Goal: Information Seeking & Learning: Learn about a topic

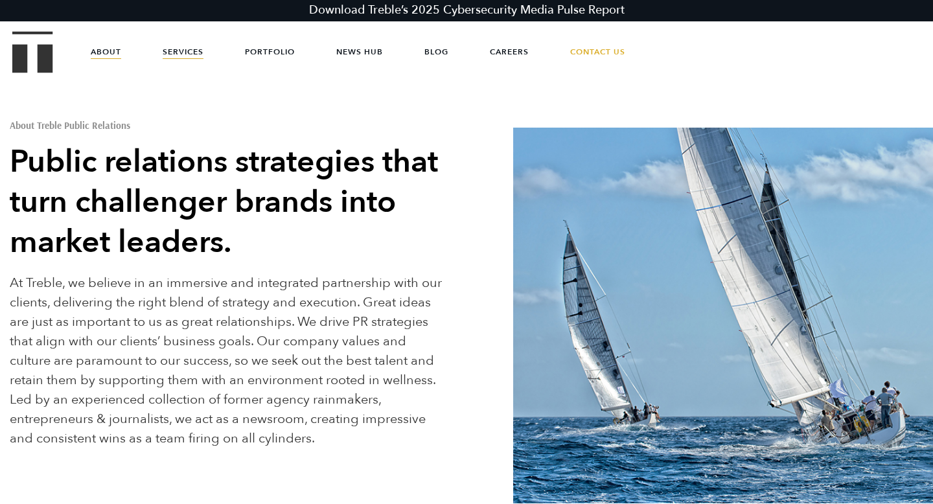
click at [190, 64] on link "Services" at bounding box center [183, 51] width 41 height 39
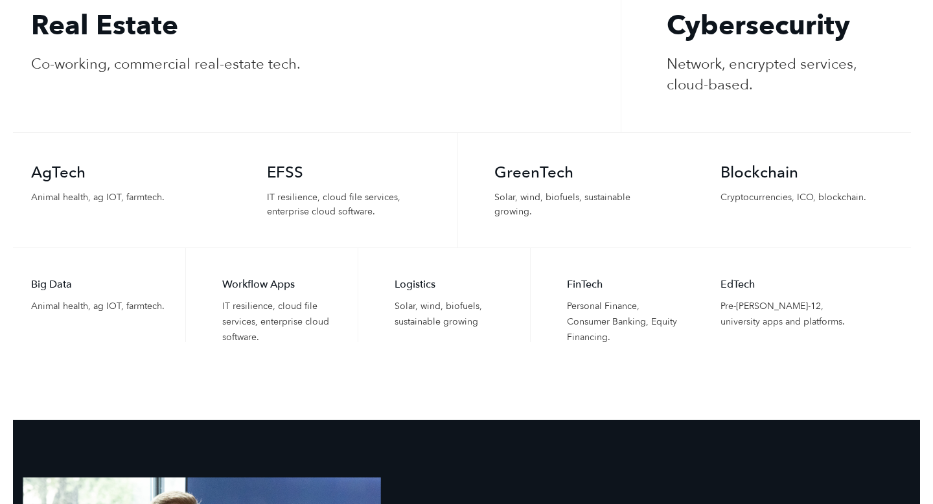
scroll to position [3001, 0]
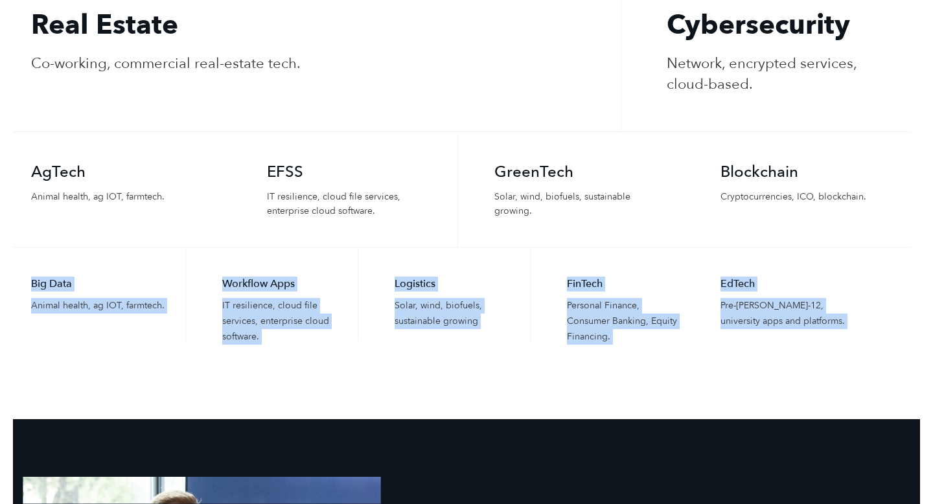
drag, startPoint x: 9, startPoint y: 245, endPoint x: 227, endPoint y: 432, distance: 286.6
click at [136, 316] on li "Big Data Animal health, ag IOT, farmtech." at bounding box center [99, 294] width 172 height 94
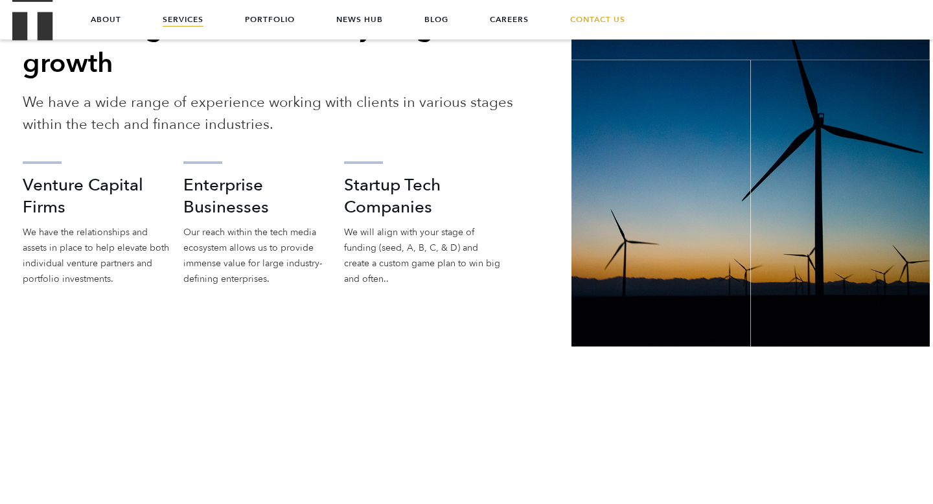
scroll to position [2054, 0]
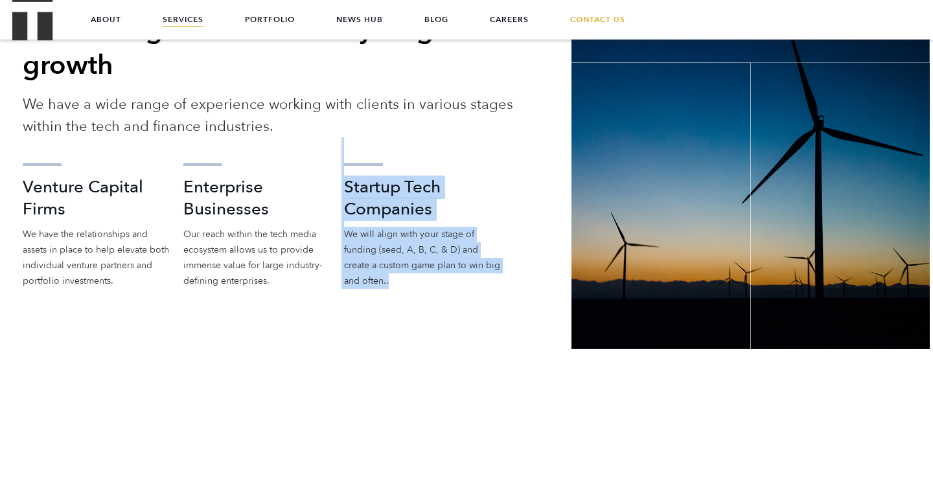
drag, startPoint x: 280, startPoint y: 264, endPoint x: 447, endPoint y: 317, distance: 175.1
click at [447, 317] on div "Who We Serve Generating success at every stage of growth We have a wide range o…" at bounding box center [277, 168] width 529 height 363
click at [420, 262] on p "We will align with your stage of funding (seed, A, B, C, & D) and create a cust…" at bounding box center [423, 258] width 158 height 62
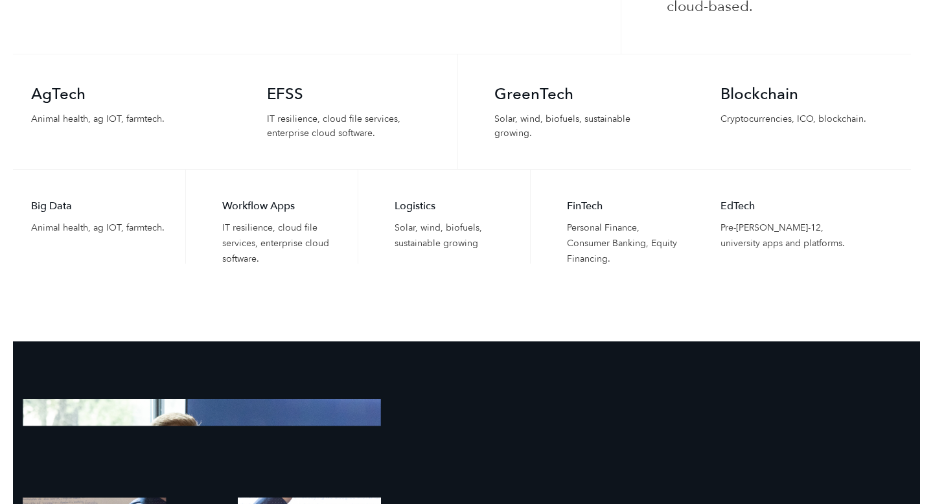
scroll to position [3081, 0]
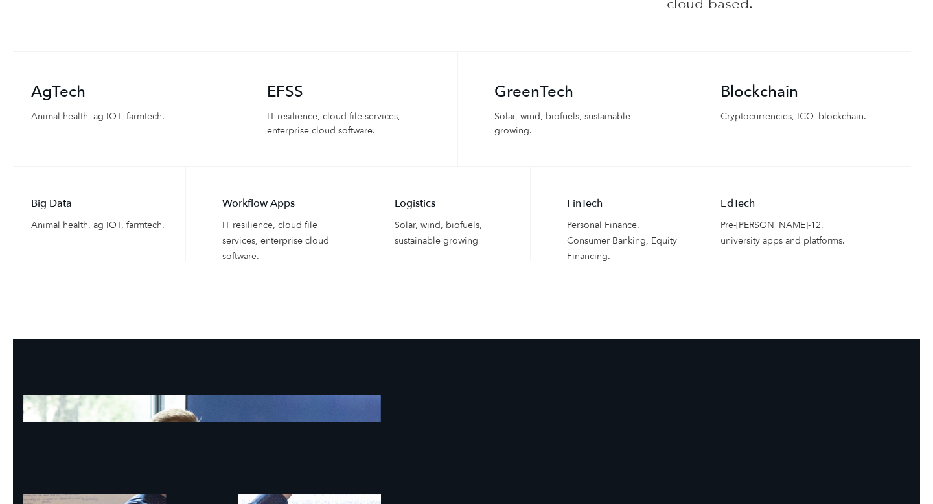
drag, startPoint x: 555, startPoint y: 174, endPoint x: 556, endPoint y: 181, distance: 7.2
click at [556, 181] on li "FinTech Personal Finance, Consumer Banking, Equity Financing." at bounding box center [616, 214] width 172 height 94
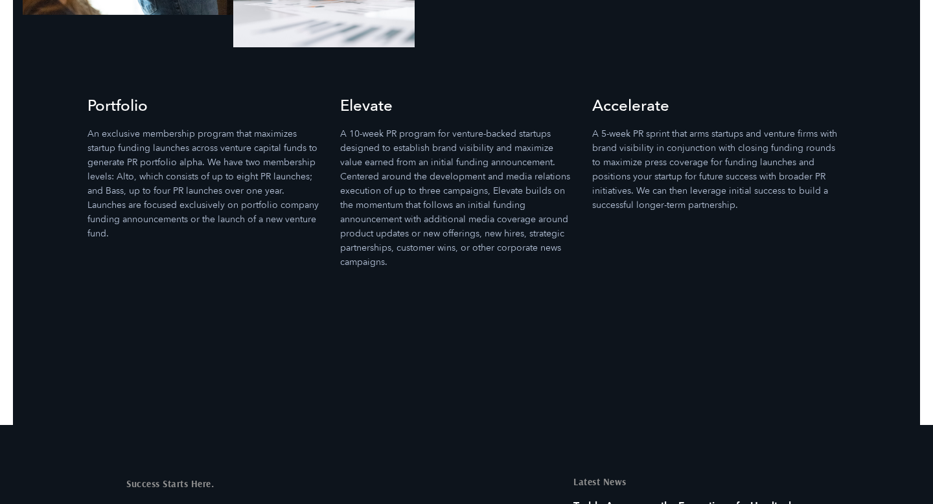
scroll to position [3811, 0]
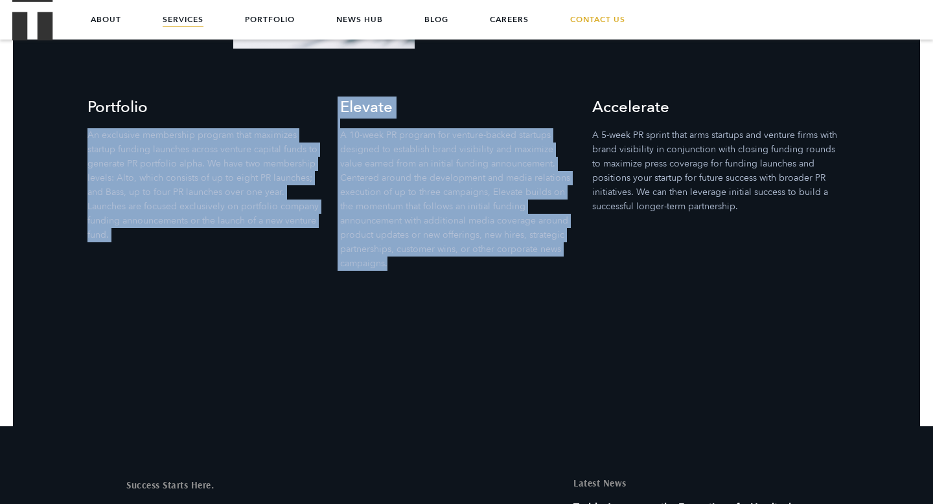
drag, startPoint x: 581, startPoint y: 225, endPoint x: 171, endPoint y: 74, distance: 436.9
click at [171, 97] on ul "Portfolio An exclusive membership program that maximizes startup funding launch…" at bounding box center [466, 184] width 758 height 174
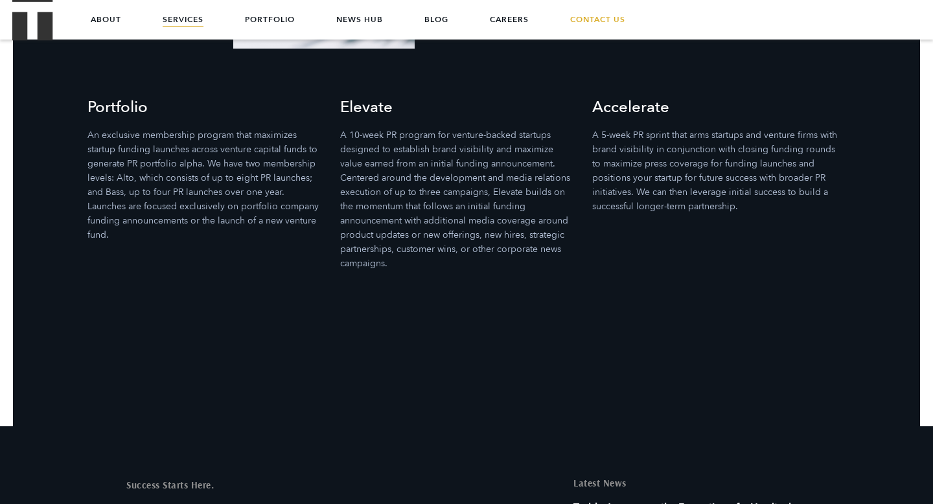
click at [102, 97] on h3 "Portfolio" at bounding box center [204, 108] width 234 height 22
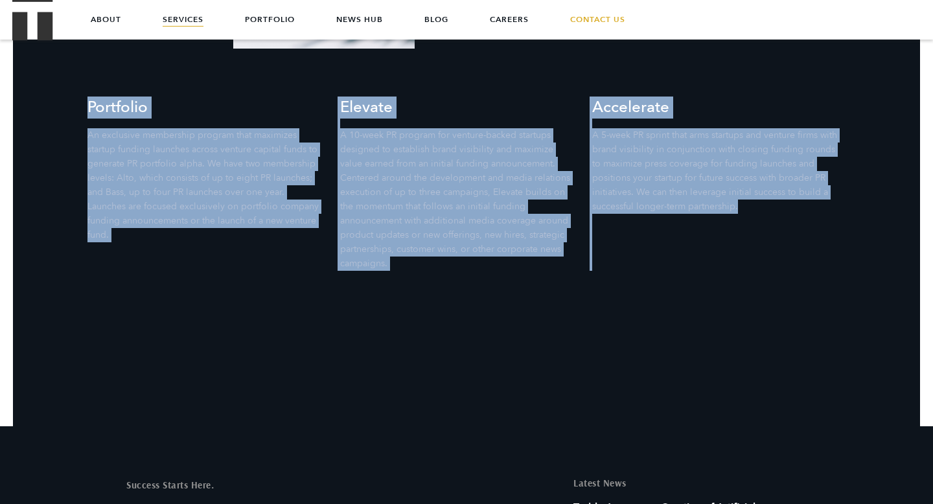
drag, startPoint x: 74, startPoint y: 81, endPoint x: 773, endPoint y: 201, distance: 708.5
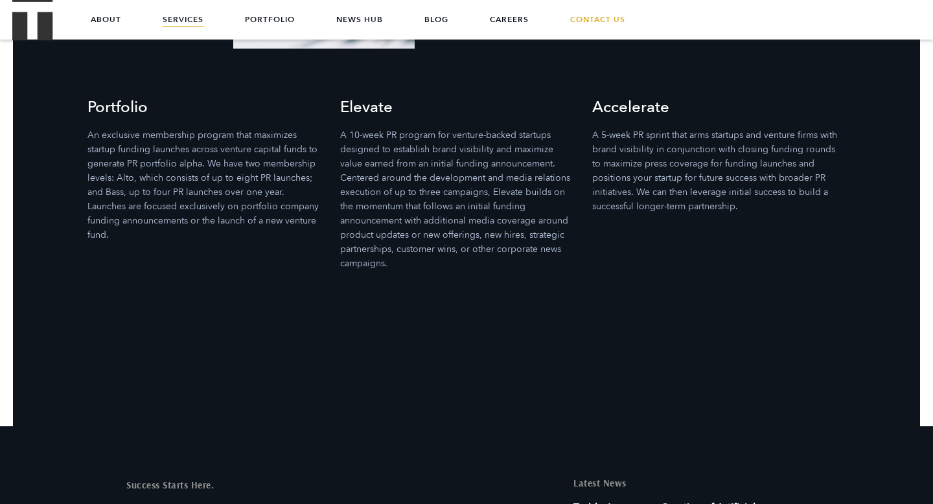
click at [708, 220] on ul "Portfolio An exclusive membership program that maximizes startup funding launch…" at bounding box center [466, 184] width 758 height 174
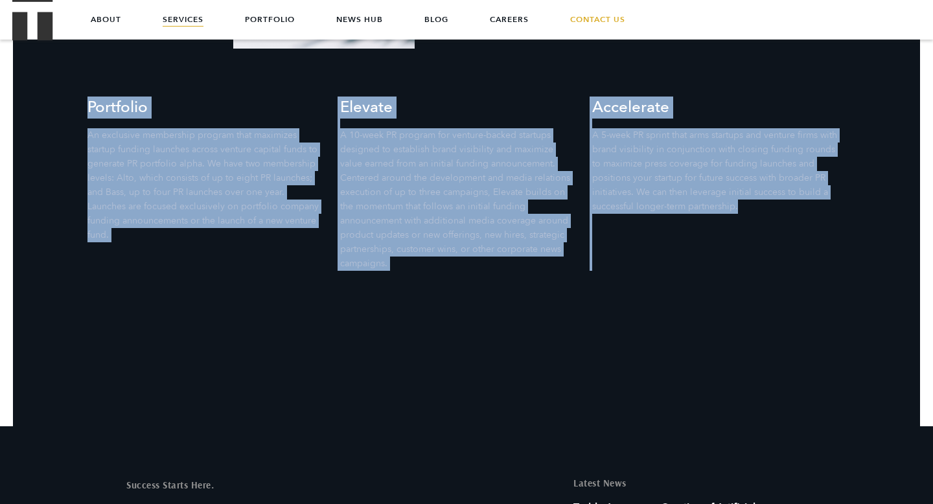
drag, startPoint x: 704, startPoint y: 236, endPoint x: 196, endPoint y: 44, distance: 543.4
click at [196, 44] on section "Accelerator Programs Our dynamic accelerator programs are designed to elevate b…" at bounding box center [466, 17] width 907 height 817
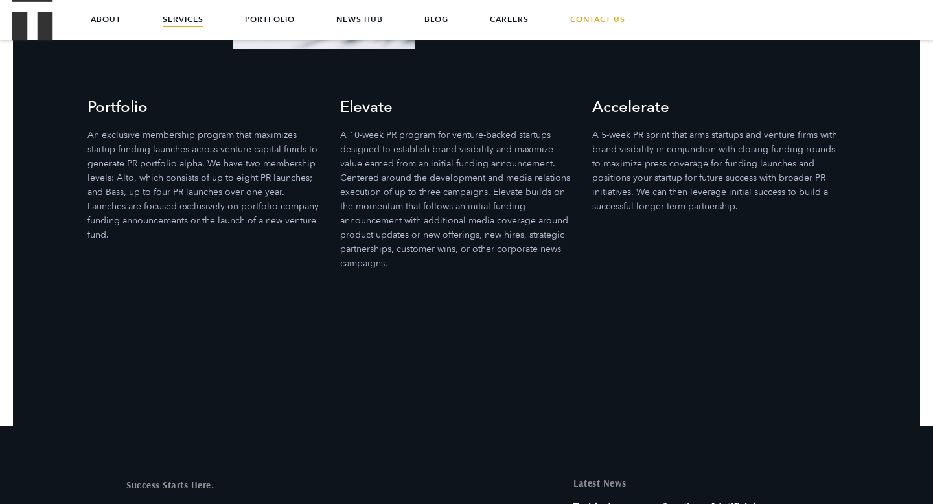
click at [274, 74] on div "Portfolio An exclusive membership program that maximizes startup funding launch…" at bounding box center [466, 145] width 777 height 252
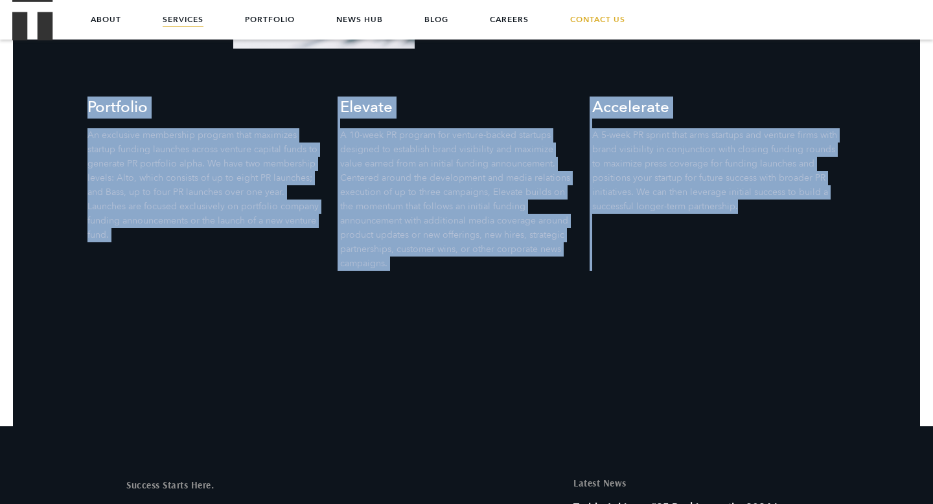
drag, startPoint x: 54, startPoint y: 73, endPoint x: 630, endPoint y: 256, distance: 604.9
click at [630, 256] on section "Accelerator Programs Our dynamic accelerator programs are designed to elevate b…" at bounding box center [466, 17] width 907 height 817
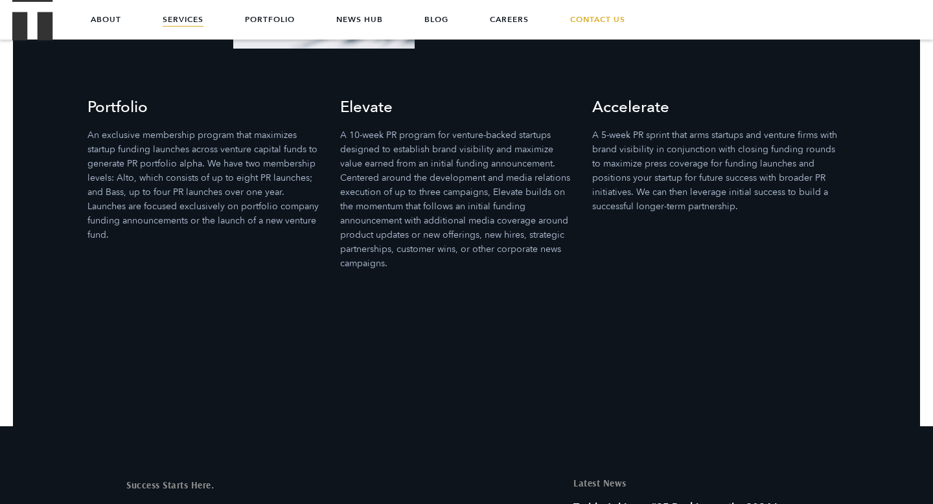
click at [623, 258] on section "Accelerator Programs Our dynamic accelerator programs are designed to elevate b…" at bounding box center [466, 17] width 907 height 817
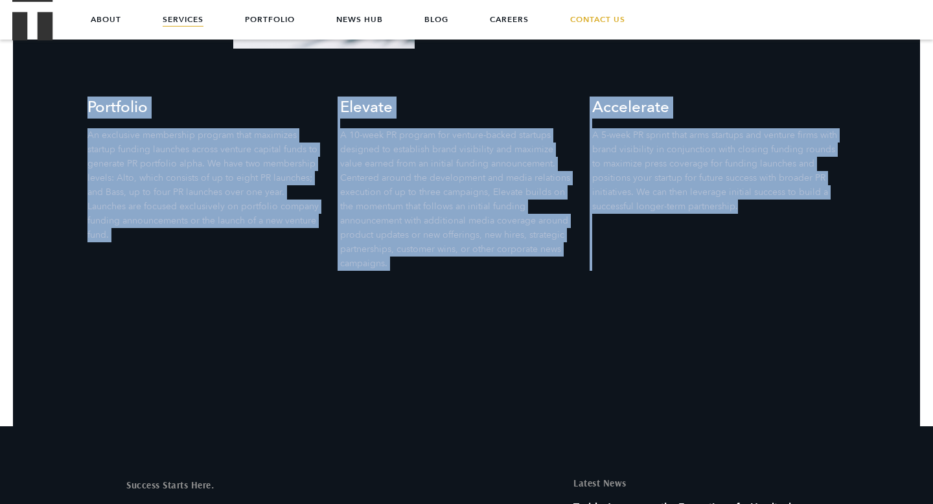
drag, startPoint x: 623, startPoint y: 258, endPoint x: 251, endPoint y: 56, distance: 422.8
click at [251, 56] on section "Accelerator Programs Our dynamic accelerator programs are designed to elevate b…" at bounding box center [466, 17] width 907 height 817
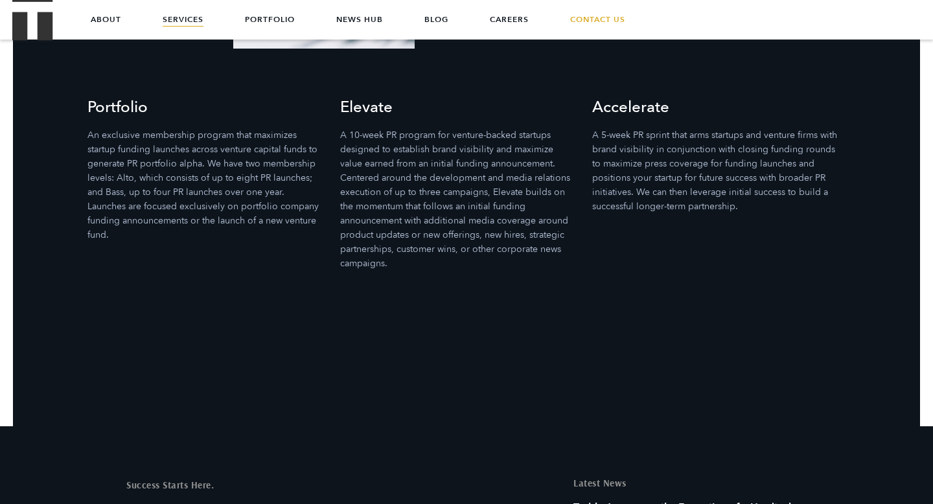
click at [251, 56] on div "Portfolio An exclusive membership program that maximizes startup funding launch…" at bounding box center [466, 145] width 777 height 252
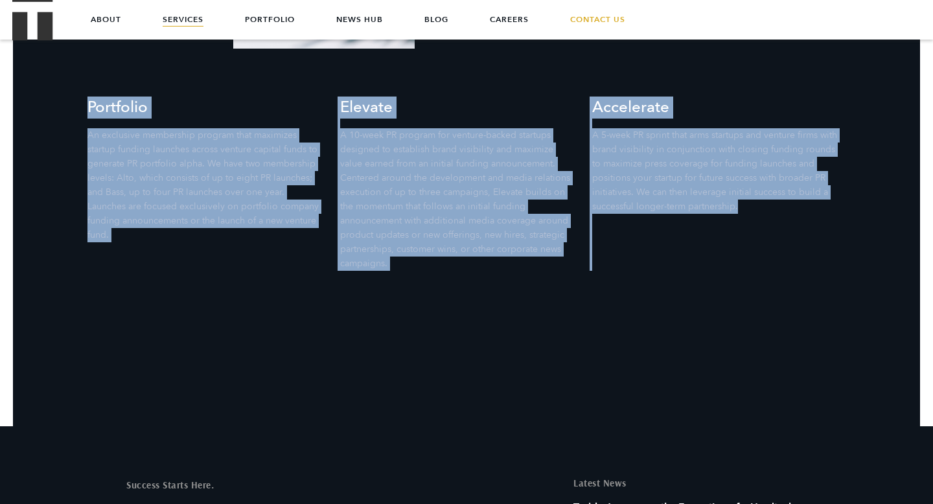
drag, startPoint x: 34, startPoint y: 63, endPoint x: 659, endPoint y: 249, distance: 651.7
click at [659, 249] on section "Accelerator Programs Our dynamic accelerator programs are designed to elevate b…" at bounding box center [466, 17] width 907 height 817
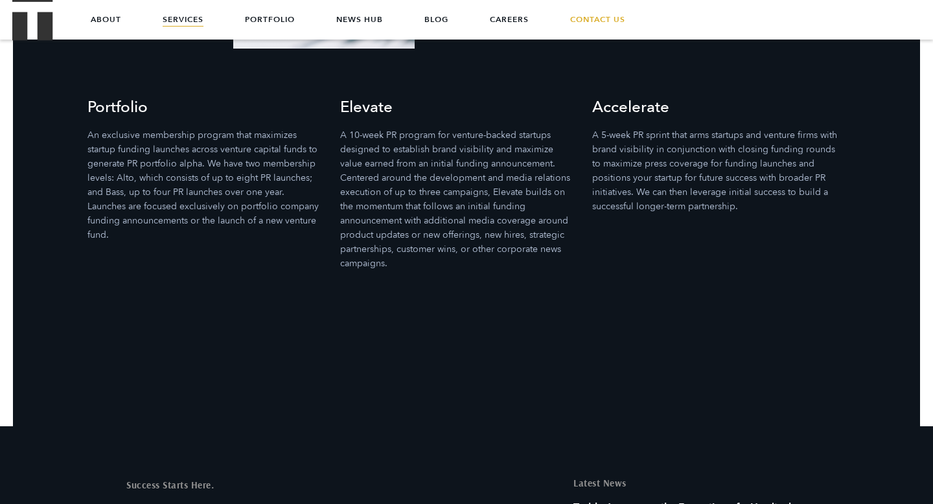
click at [659, 249] on section "Accelerator Programs Our dynamic accelerator programs are designed to elevate b…" at bounding box center [466, 17] width 907 height 817
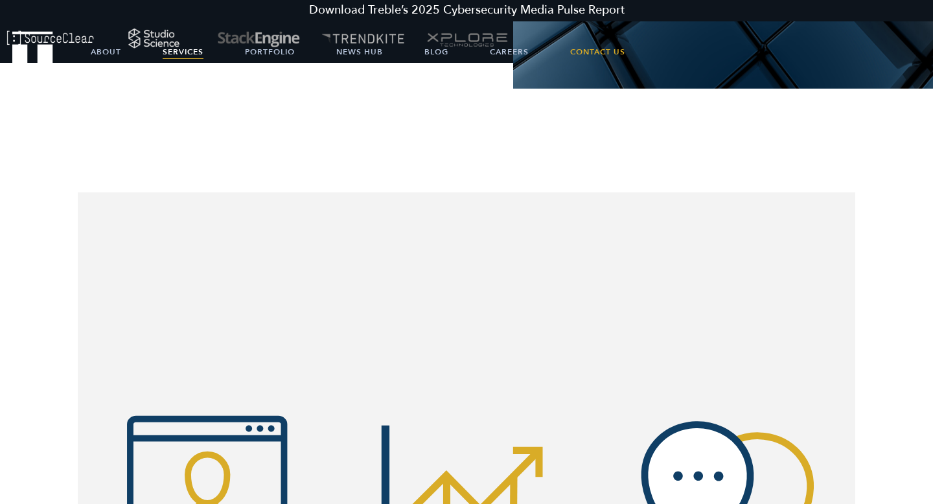
scroll to position [0, 0]
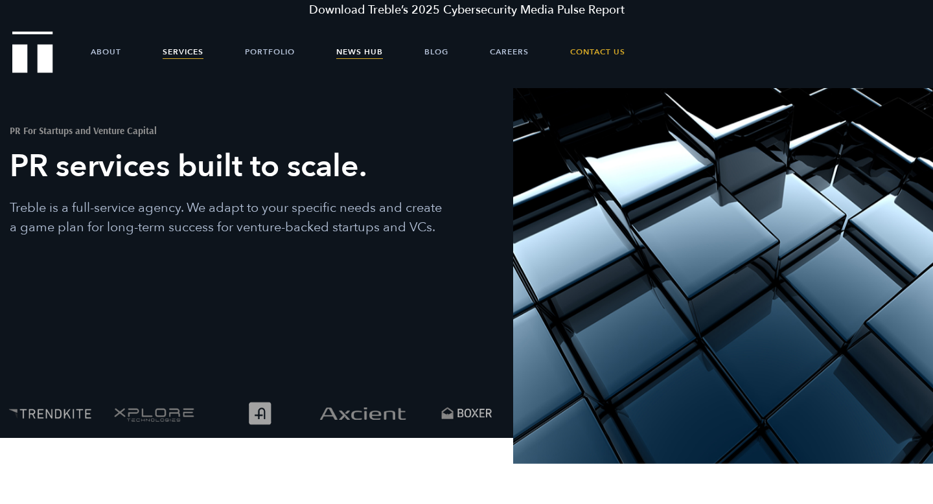
click at [361, 61] on link "News Hub" at bounding box center [359, 51] width 47 height 39
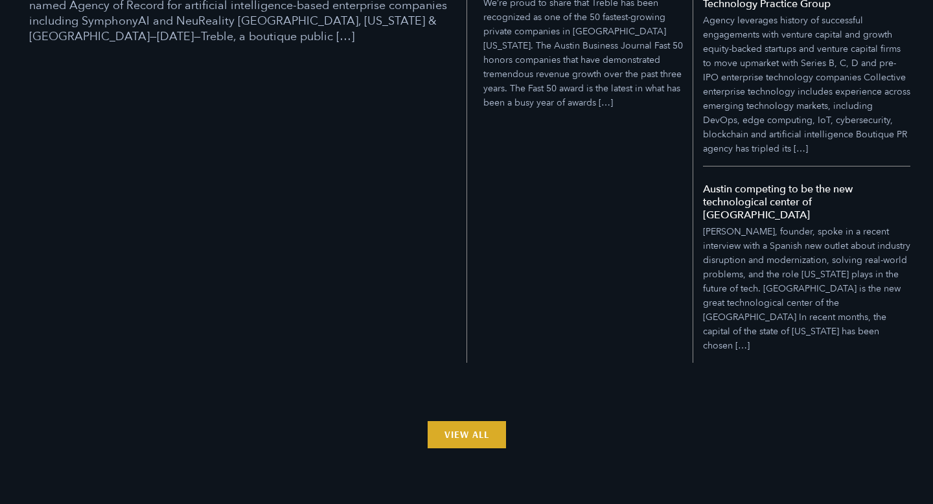
scroll to position [1205, 0]
